Goal: Task Accomplishment & Management: Manage account settings

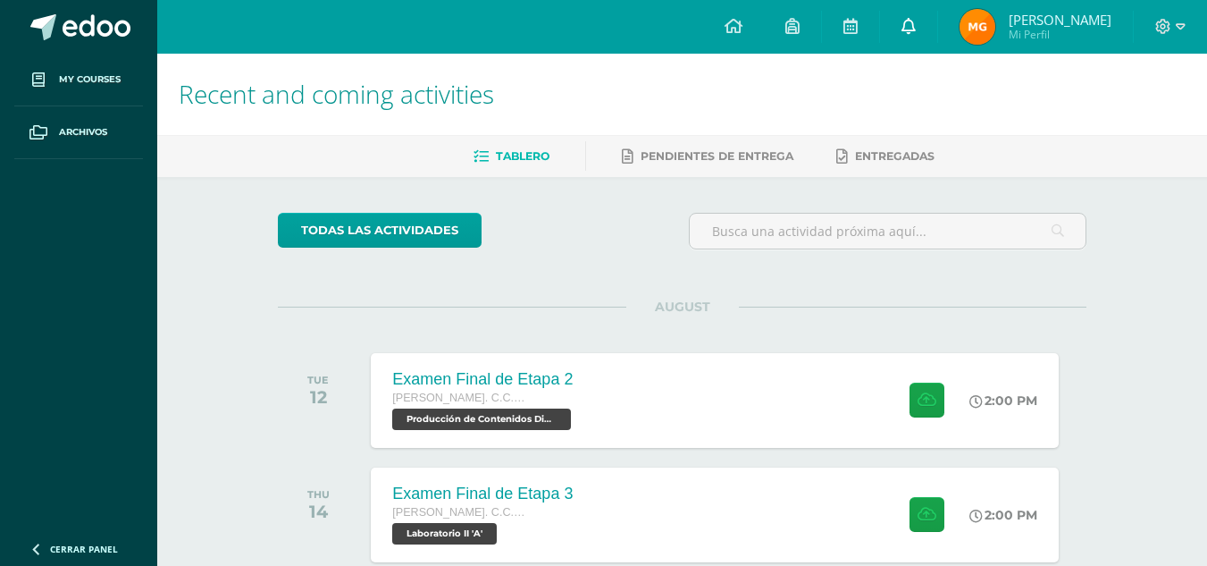
click at [912, 28] on link at bounding box center [908, 27] width 57 height 54
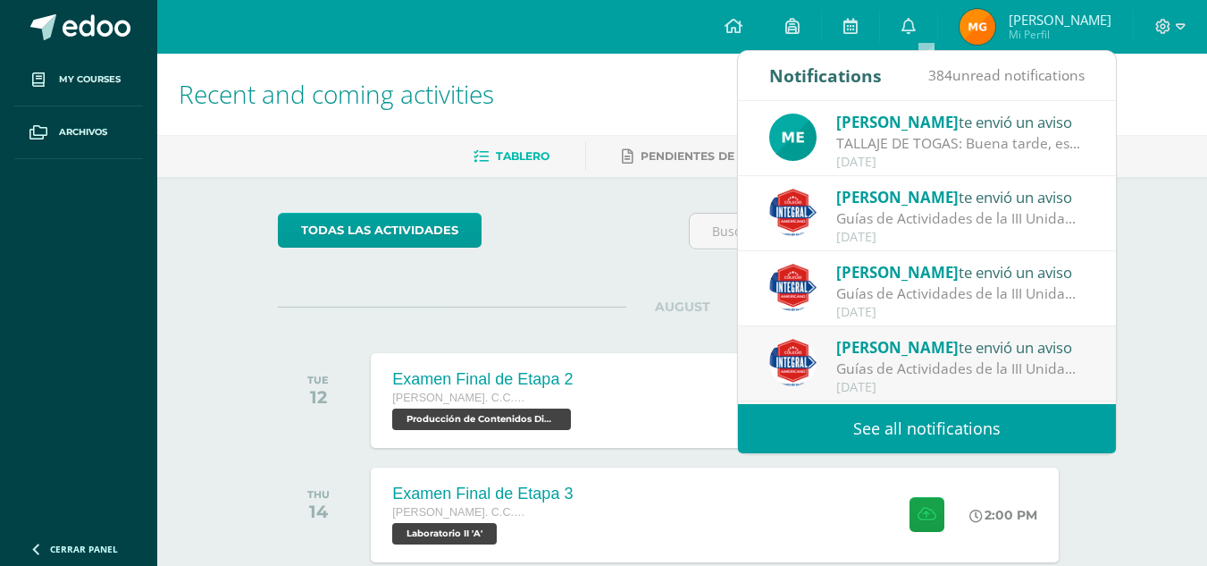
click at [928, 132] on div "Melissa Lainfiesta te envió un aviso" at bounding box center [960, 121] width 248 height 23
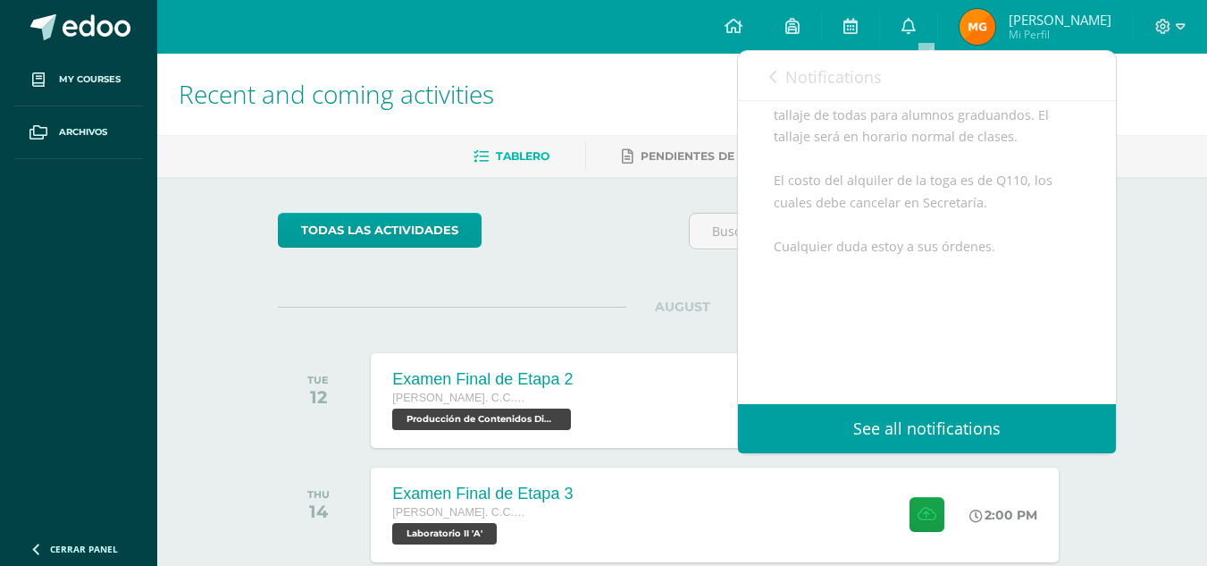
scroll to position [268, 0]
click at [784, 76] on link "Notifications" at bounding box center [825, 76] width 113 height 51
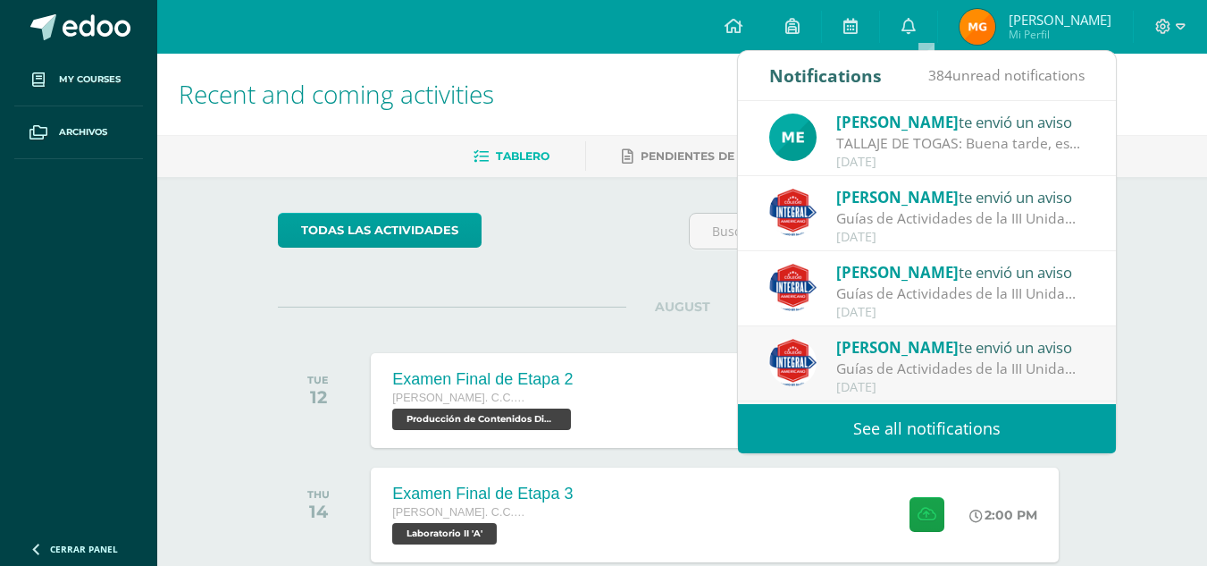
click at [934, 417] on link "See all notifications" at bounding box center [927, 428] width 378 height 49
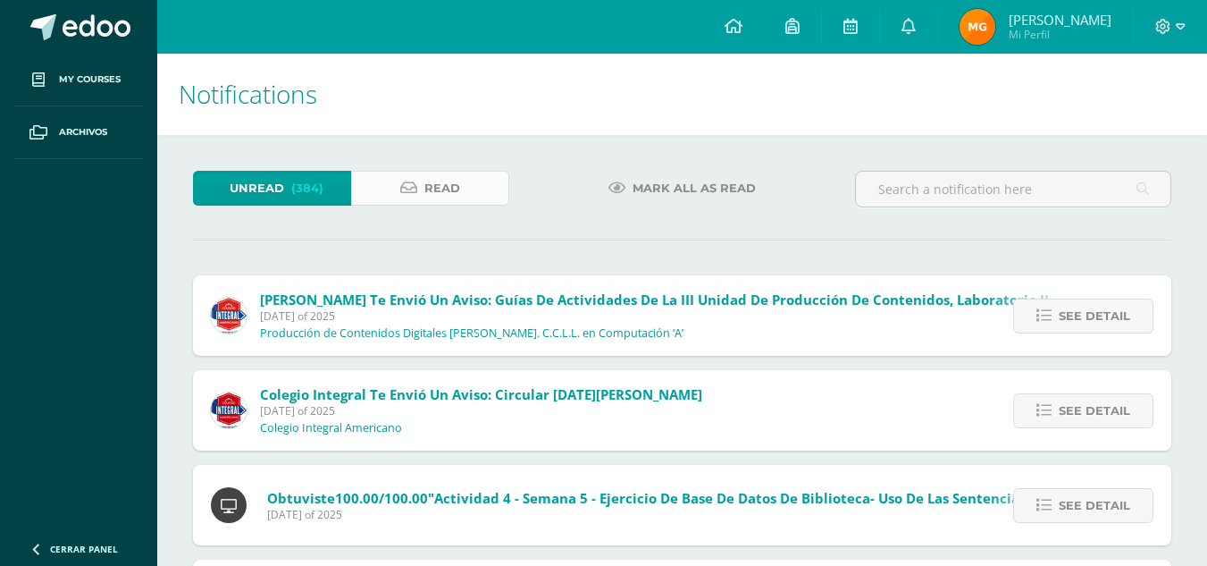
click at [466, 182] on link "Read" at bounding box center [430, 188] width 158 height 35
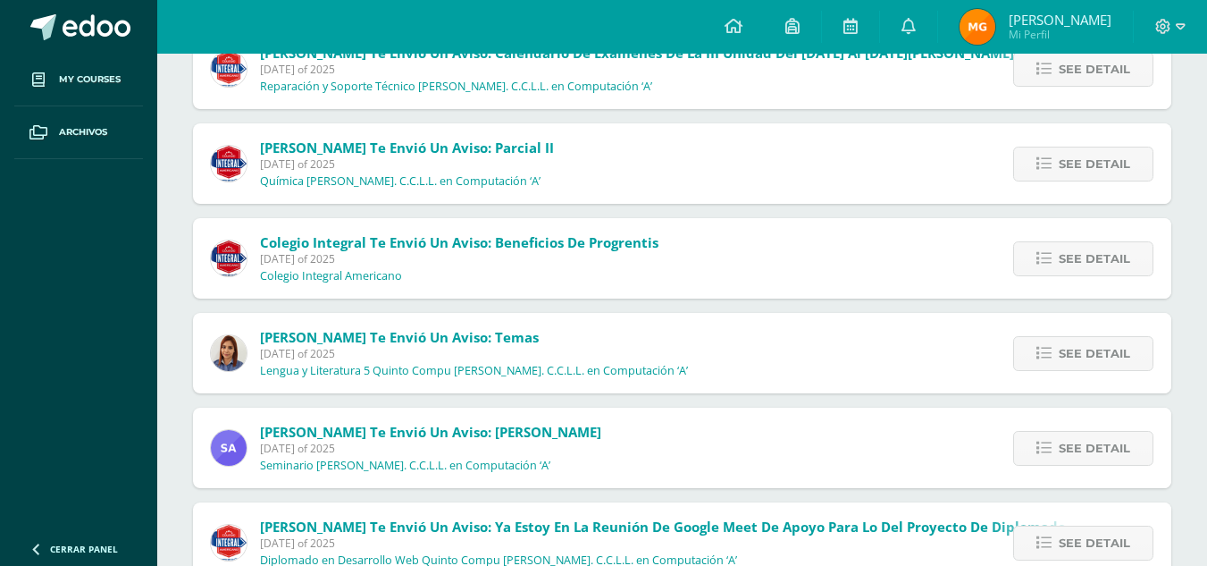
scroll to position [738, 0]
